Goal: Navigation & Orientation: Find specific page/section

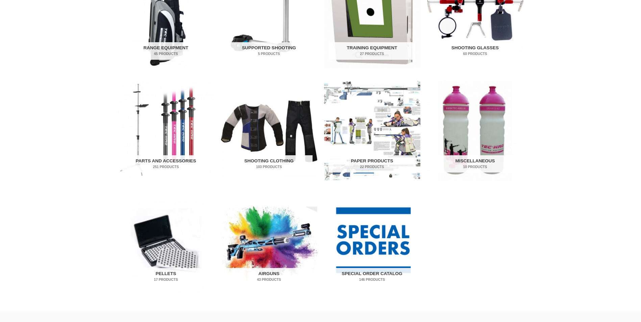
scroll to position [281, 0]
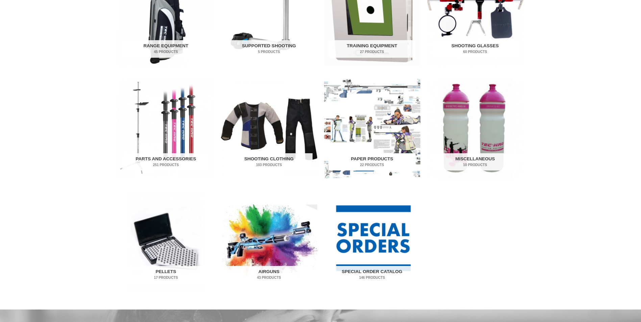
click at [379, 129] on img "Visit product category Paper Products" at bounding box center [372, 129] width 96 height 100
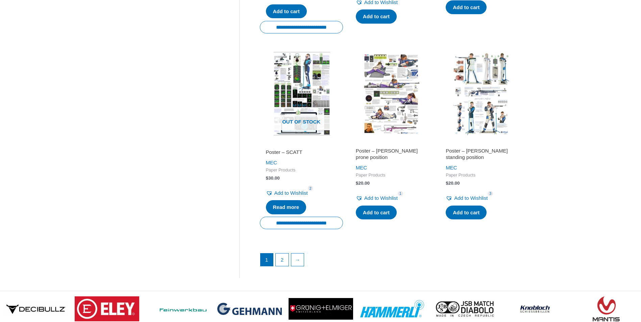
scroll to position [901, 0]
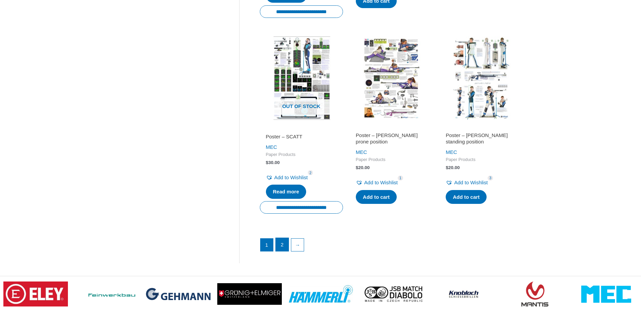
click at [283, 249] on link "2" at bounding box center [282, 245] width 13 height 14
